Goal: Information Seeking & Learning: Learn about a topic

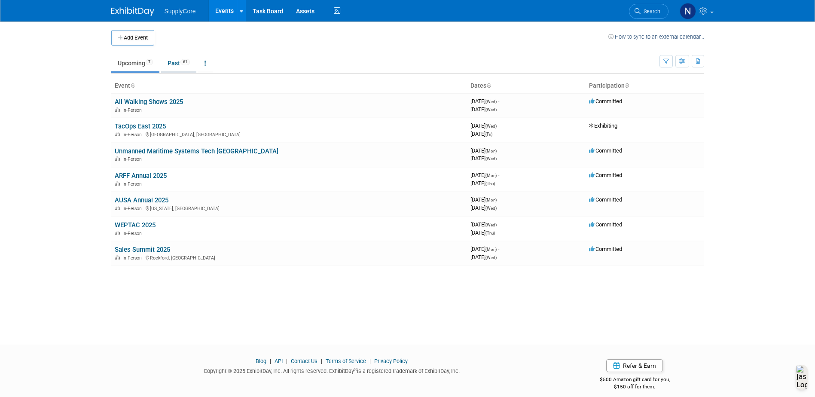
click at [179, 64] on link "Past 61" at bounding box center [178, 63] width 35 height 16
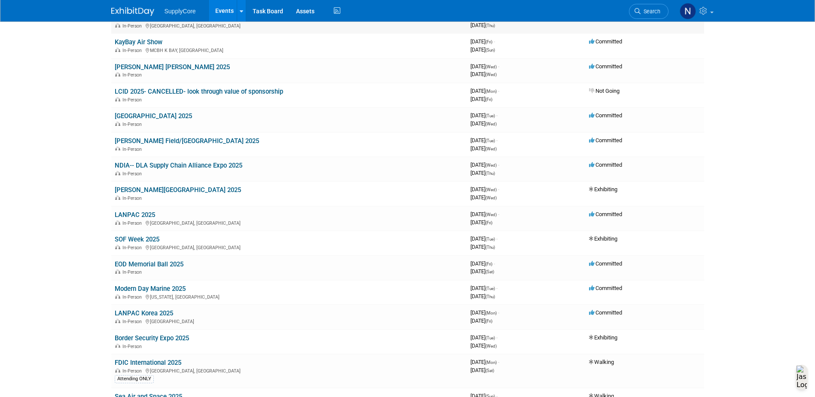
scroll to position [86, 0]
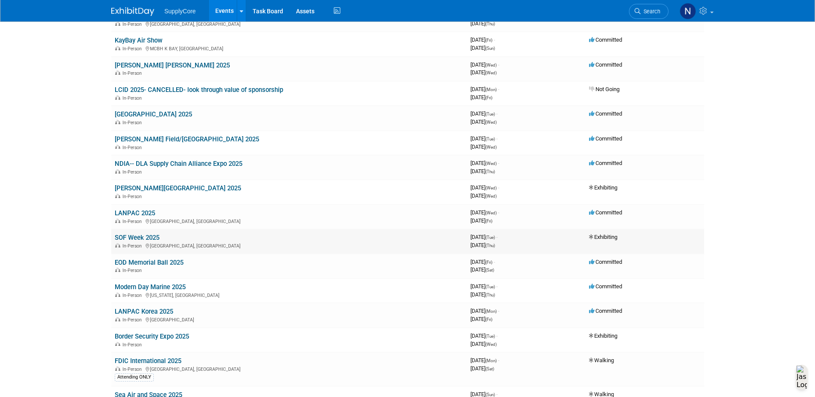
click at [135, 237] on link "SOF Week 2025" at bounding box center [137, 238] width 45 height 8
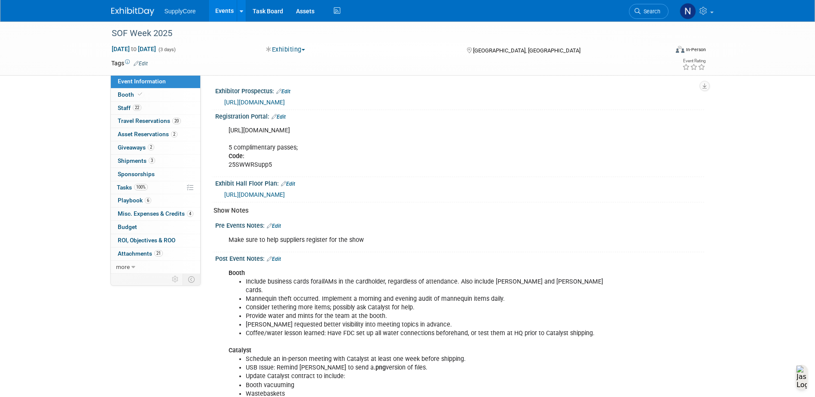
click at [285, 195] on span "https://sofw25.mapyourshow.com/8_0/floorplan/index.cfm;jsessionid=7CFF7CEE16D40…" at bounding box center [254, 194] width 61 height 7
click at [128, 96] on span "Booth" at bounding box center [131, 94] width 26 height 7
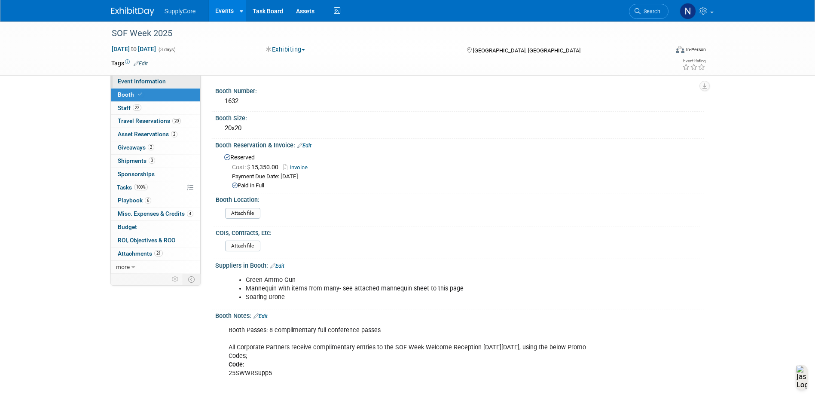
click at [142, 83] on span "Event Information" at bounding box center [142, 81] width 48 height 7
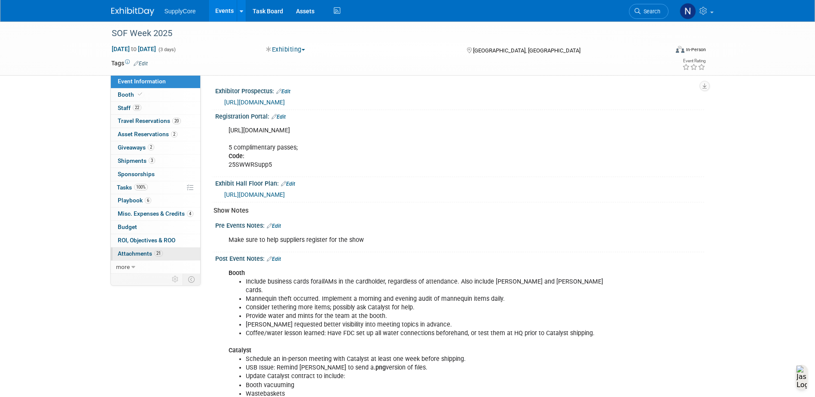
click at [142, 254] on span "Attachments 21" at bounding box center [140, 253] width 45 height 7
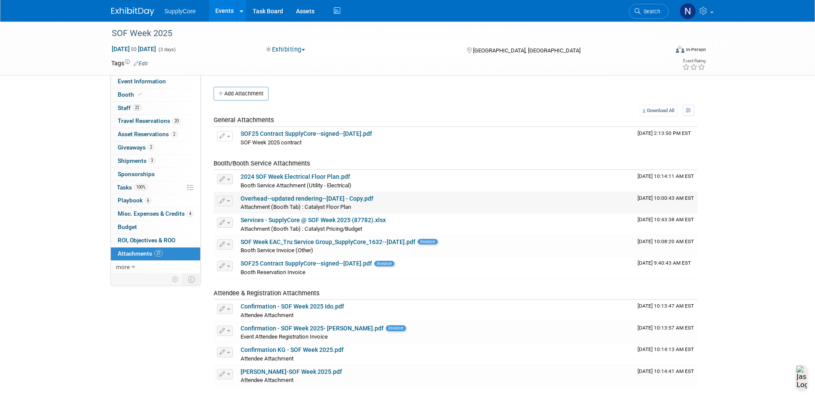
click at [324, 196] on link "Overhead--updated rendering--april2025 - Copy.pdf" at bounding box center [306, 198] width 133 height 7
click at [286, 219] on link "Services - SupplyCore @ SOF Week 2025 (87782).xlsx" at bounding box center [312, 219] width 145 height 7
